Goal: Find contact information: Find contact information

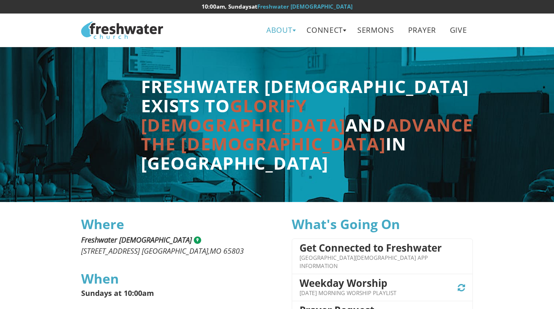
click at [292, 32] on link "About" at bounding box center [280, 30] width 38 height 18
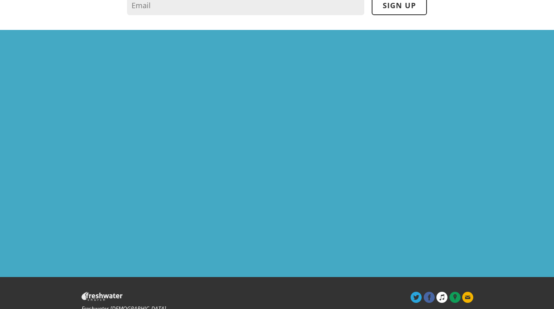
scroll to position [813, 0]
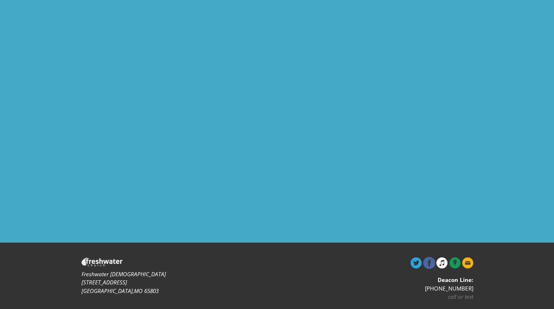
click at [429, 257] on icon at bounding box center [429, 263] width 12 height 12
click at [469, 257] on icon at bounding box center [468, 263] width 12 height 12
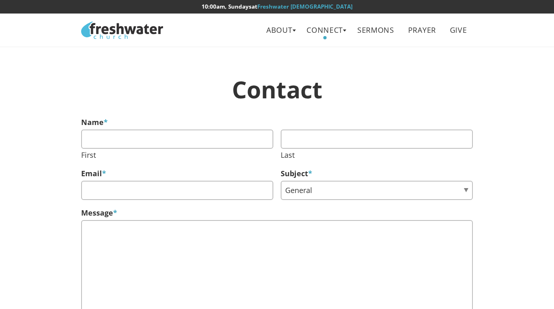
scroll to position [169, 0]
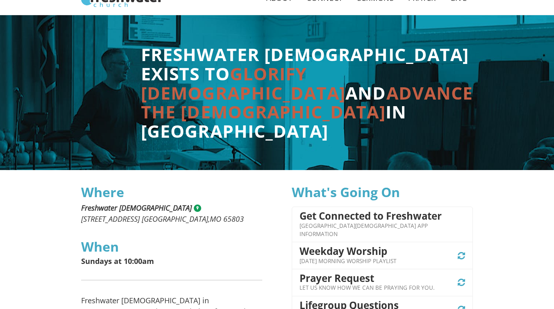
scroll to position [178, 0]
